Goal: Task Accomplishment & Management: Use online tool/utility

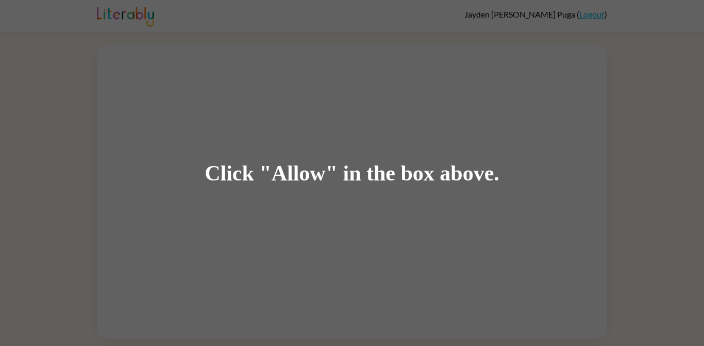
scroll to position [29, 0]
click at [30, 219] on div "Click "Allow" in the box above." at bounding box center [352, 173] width 704 height 346
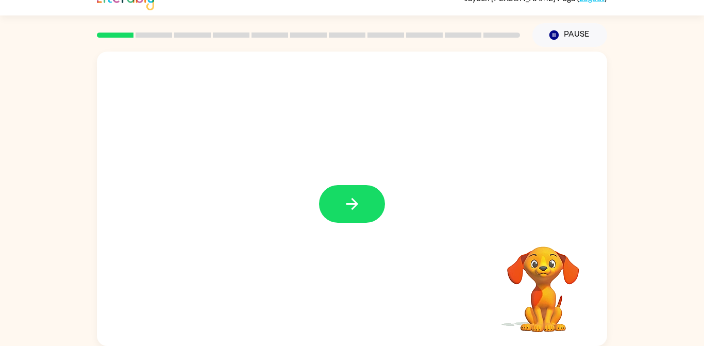
click at [362, 207] on button "button" at bounding box center [352, 204] width 66 height 38
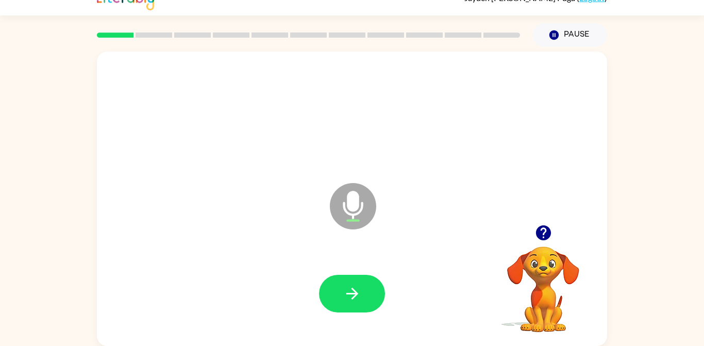
click at [369, 297] on button "button" at bounding box center [352, 294] width 66 height 38
click at [371, 278] on button "button" at bounding box center [352, 294] width 66 height 38
click at [335, 277] on button "button" at bounding box center [352, 294] width 66 height 38
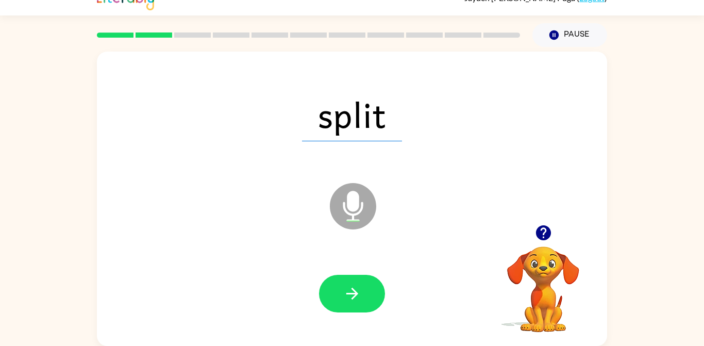
click at [348, 284] on icon "button" at bounding box center [352, 293] width 18 height 18
click at [361, 275] on button "button" at bounding box center [352, 294] width 66 height 38
click at [360, 284] on icon "button" at bounding box center [352, 293] width 18 height 18
click at [362, 284] on button "button" at bounding box center [352, 294] width 66 height 38
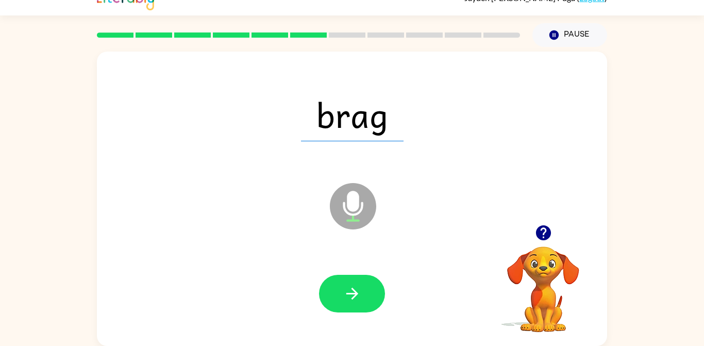
click at [361, 287] on icon "button" at bounding box center [352, 293] width 18 height 18
click at [368, 278] on button "button" at bounding box center [352, 294] width 66 height 38
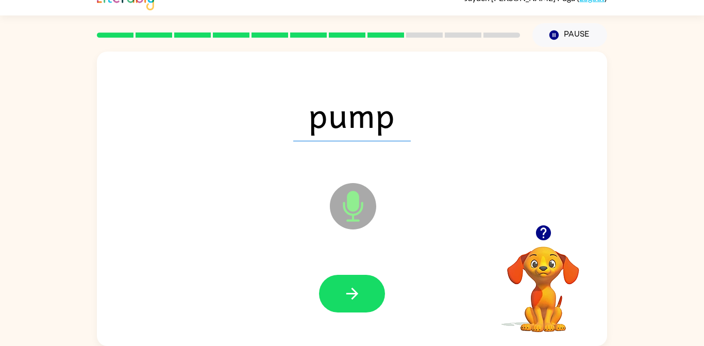
click at [365, 276] on button "button" at bounding box center [352, 294] width 66 height 38
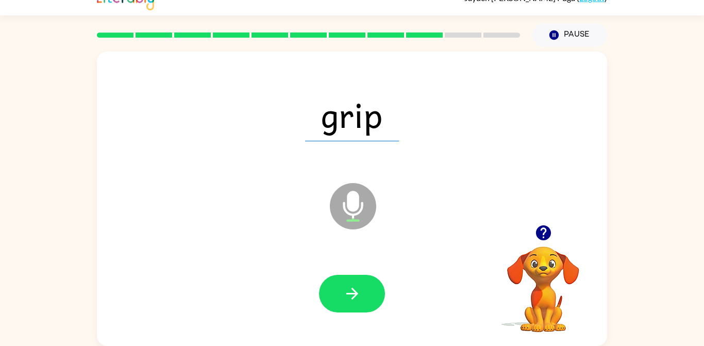
click at [362, 275] on button "button" at bounding box center [352, 294] width 66 height 38
click at [359, 284] on icon "button" at bounding box center [352, 293] width 18 height 18
